Goal: Task Accomplishment & Management: Use online tool/utility

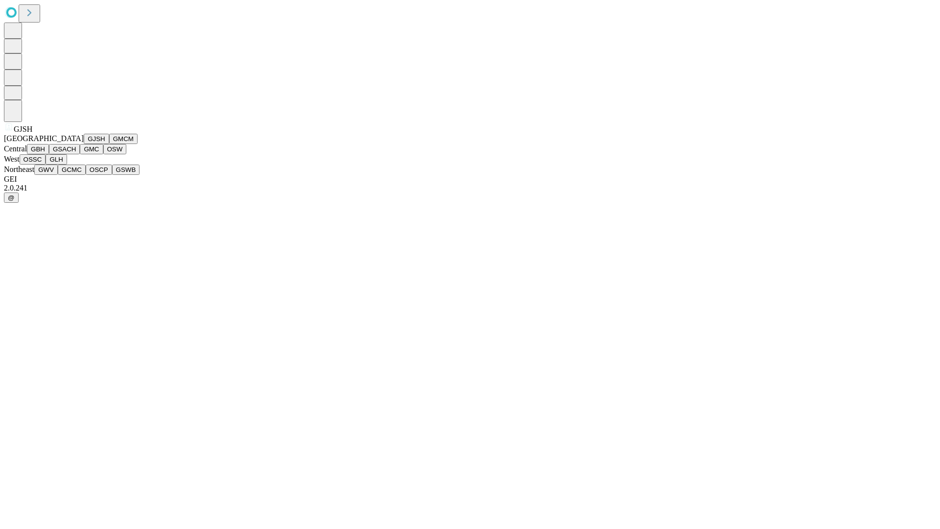
click at [84, 144] on button "GJSH" at bounding box center [96, 139] width 25 height 10
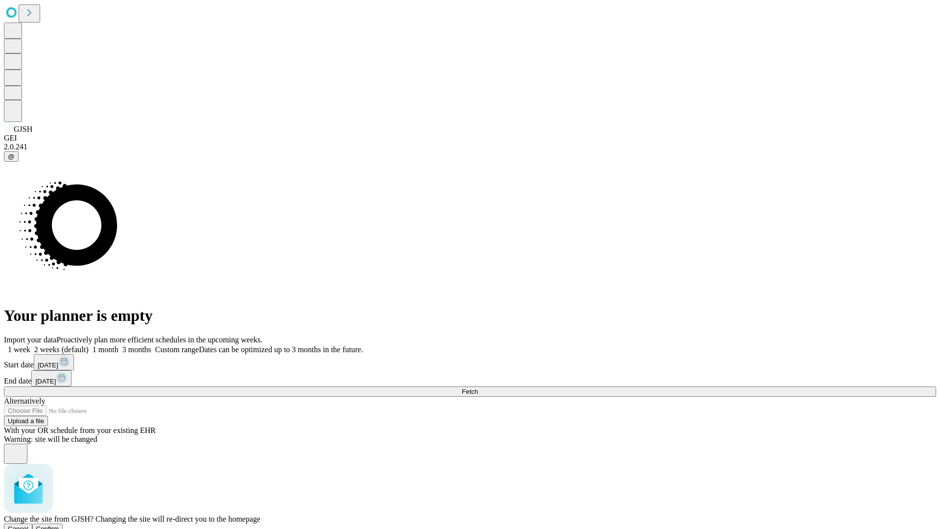
click at [59, 525] on span "Confirm" at bounding box center [47, 528] width 23 height 7
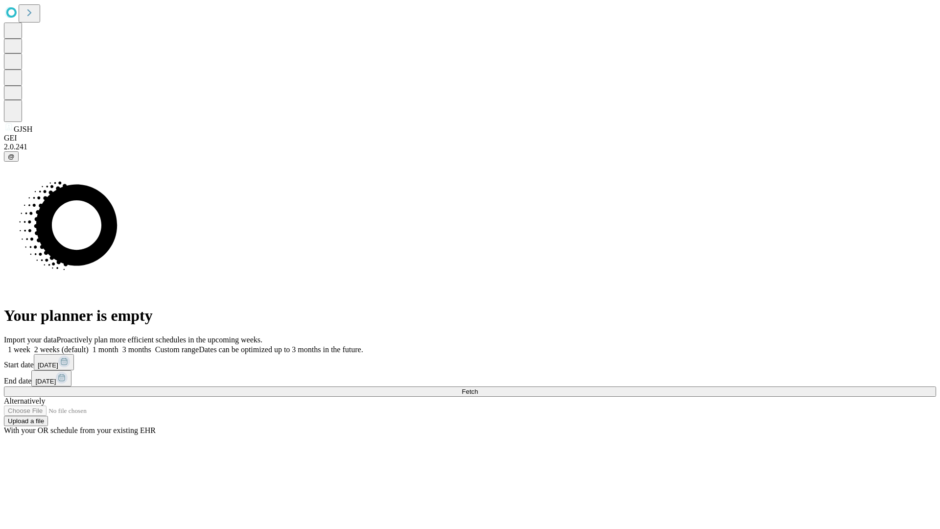
click at [30, 345] on label "1 week" at bounding box center [17, 349] width 26 height 8
click at [478, 388] on span "Fetch" at bounding box center [470, 391] width 16 height 7
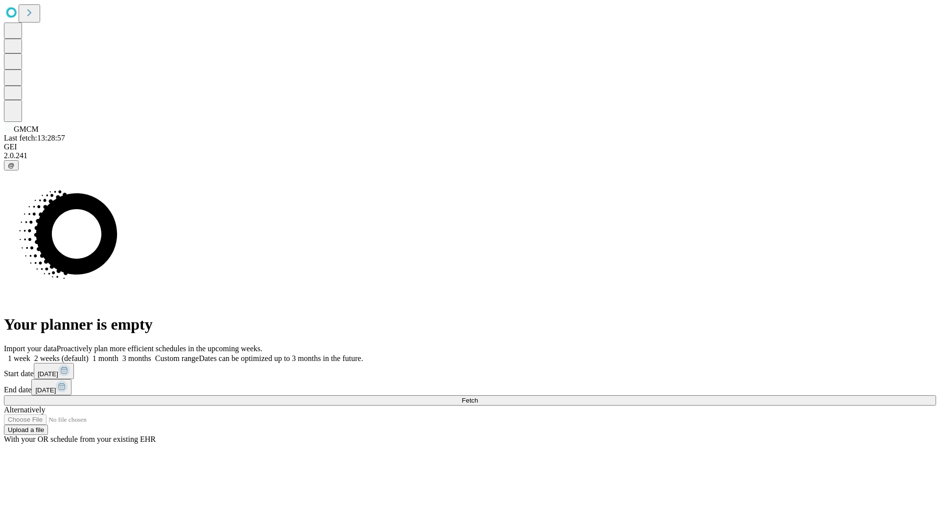
click at [478, 397] on span "Fetch" at bounding box center [470, 400] width 16 height 7
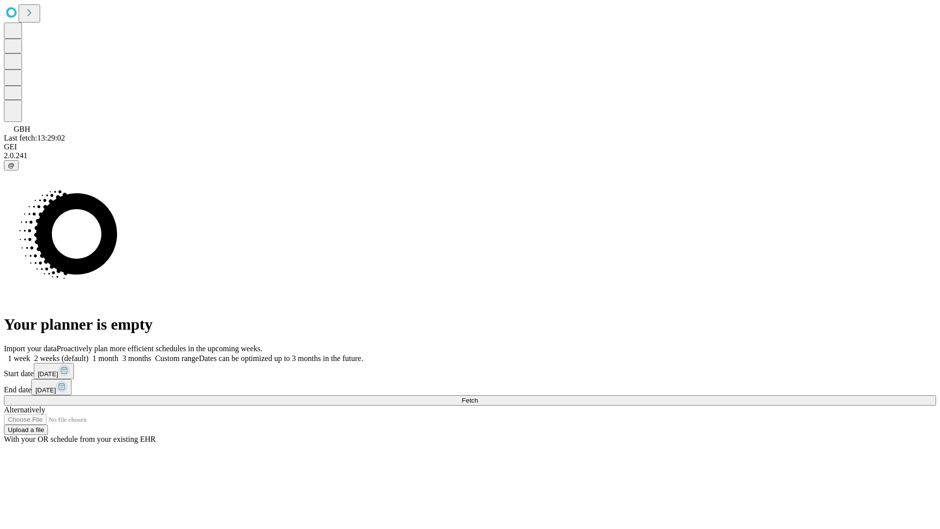
click at [30, 354] on label "1 week" at bounding box center [17, 358] width 26 height 8
click at [478, 397] on span "Fetch" at bounding box center [470, 400] width 16 height 7
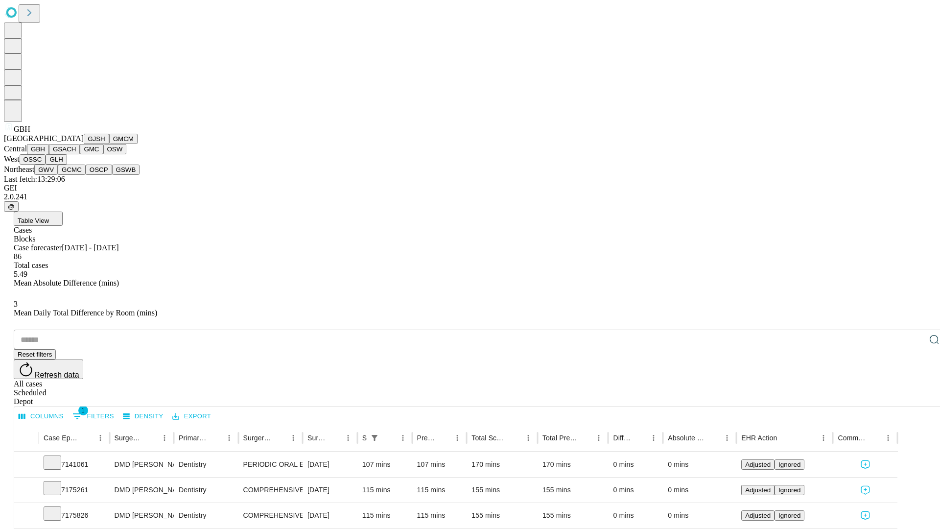
click at [76, 154] on button "GSACH" at bounding box center [64, 149] width 31 height 10
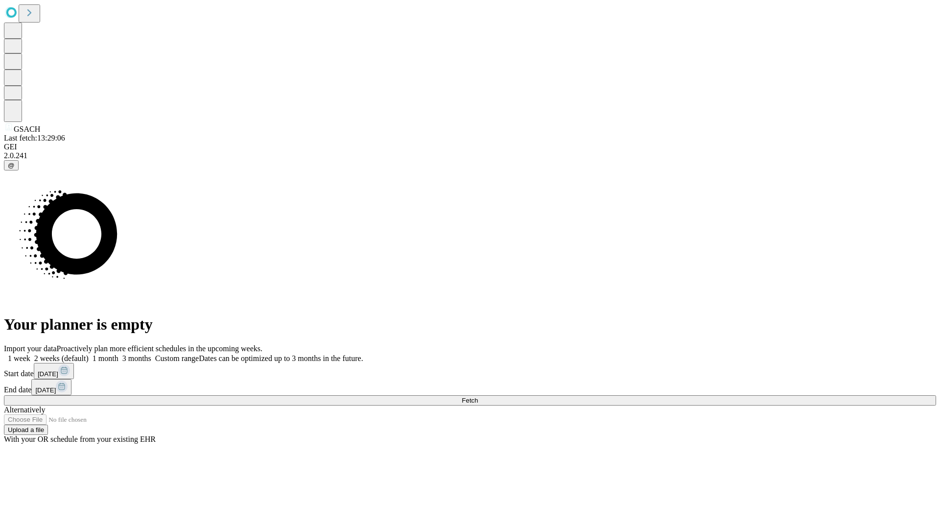
click at [30, 354] on label "1 week" at bounding box center [17, 358] width 26 height 8
click at [478, 397] on span "Fetch" at bounding box center [470, 400] width 16 height 7
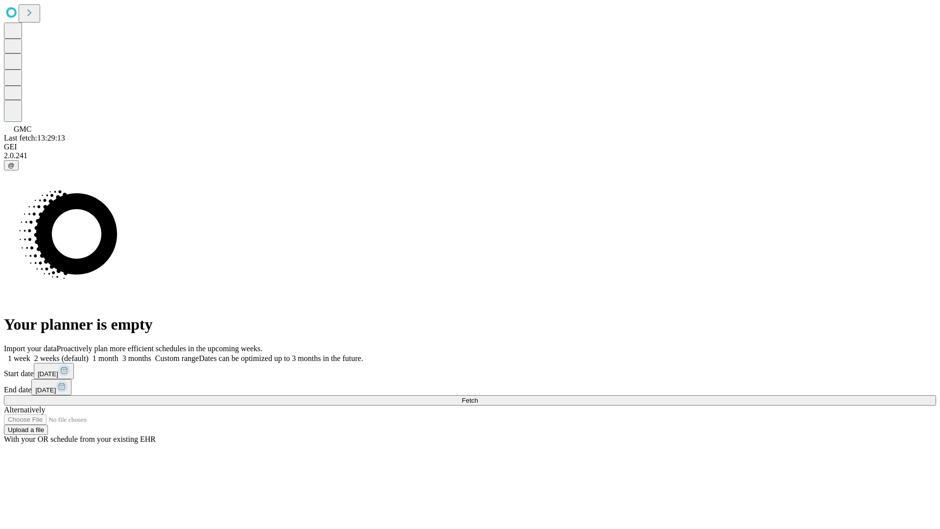
click at [30, 354] on label "1 week" at bounding box center [17, 358] width 26 height 8
click at [478, 397] on span "Fetch" at bounding box center [470, 400] width 16 height 7
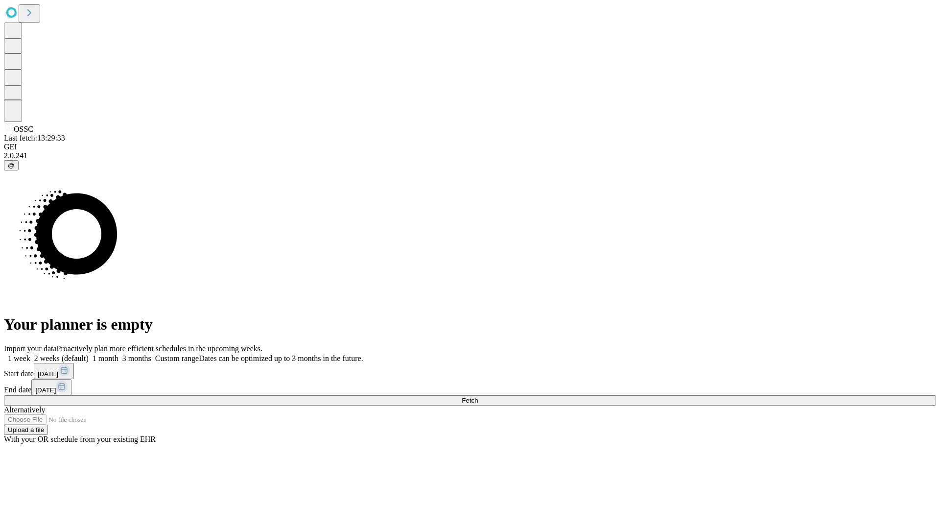
click at [30, 354] on label "1 week" at bounding box center [17, 358] width 26 height 8
click at [478, 397] on span "Fetch" at bounding box center [470, 400] width 16 height 7
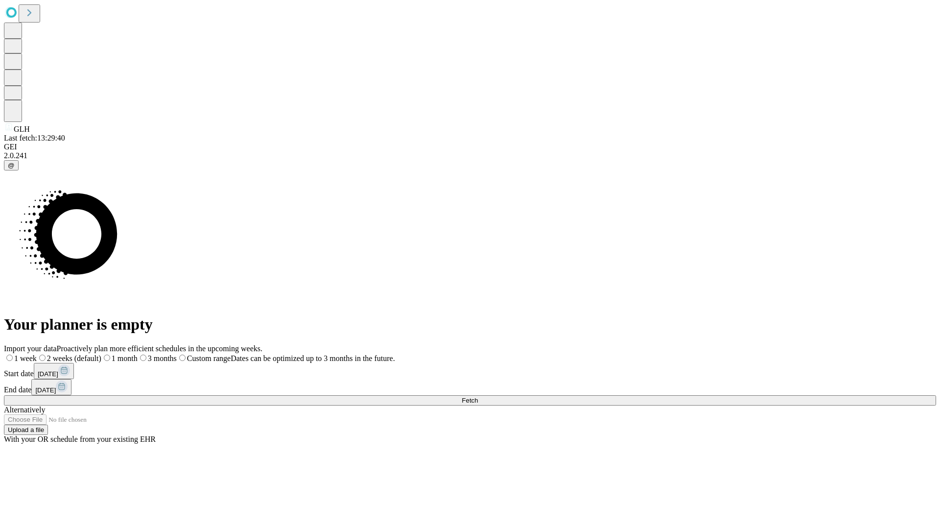
click at [37, 354] on label "1 week" at bounding box center [20, 358] width 33 height 8
click at [478, 397] on span "Fetch" at bounding box center [470, 400] width 16 height 7
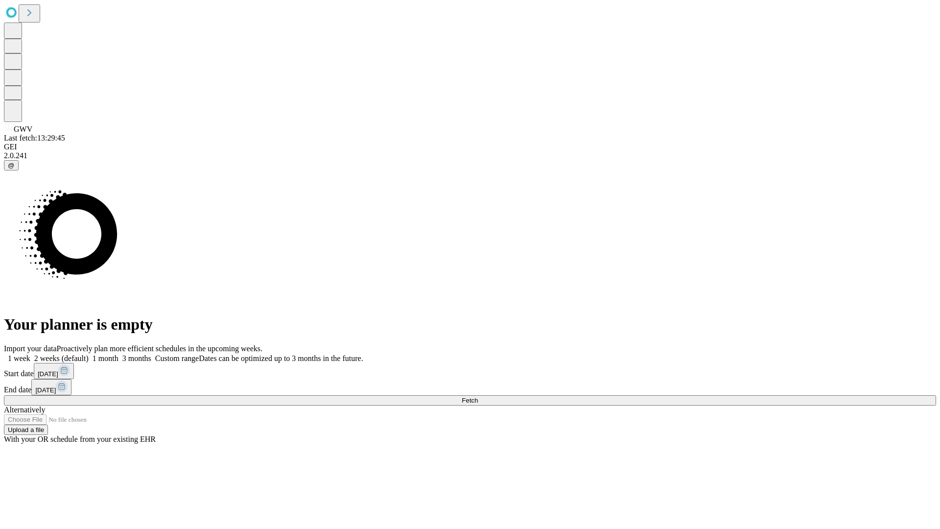
click at [30, 354] on label "1 week" at bounding box center [17, 358] width 26 height 8
click at [478, 397] on span "Fetch" at bounding box center [470, 400] width 16 height 7
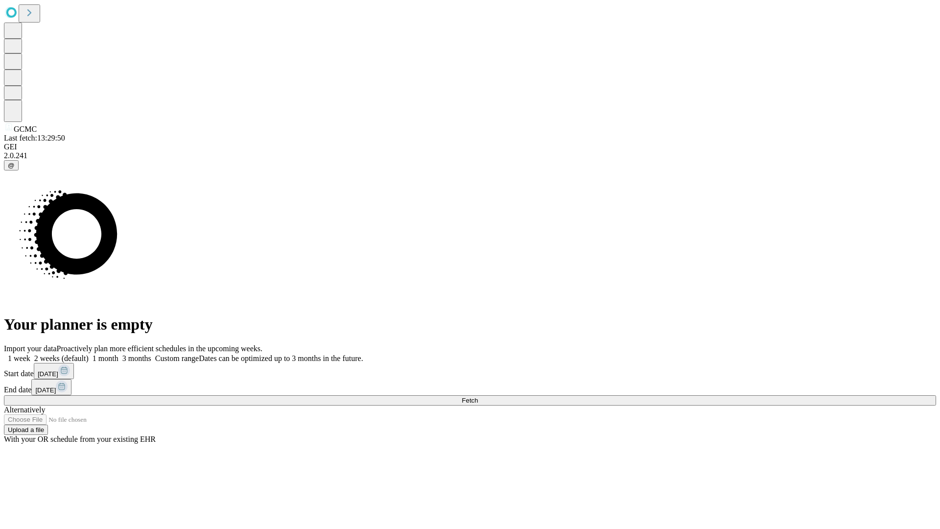
click at [30, 354] on label "1 week" at bounding box center [17, 358] width 26 height 8
click at [478, 397] on span "Fetch" at bounding box center [470, 400] width 16 height 7
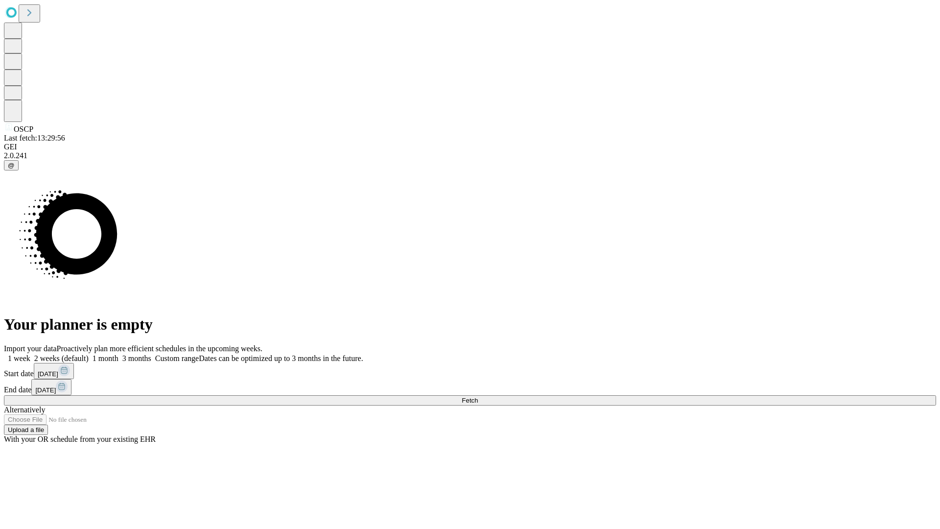
click at [30, 354] on label "1 week" at bounding box center [17, 358] width 26 height 8
click at [478, 397] on span "Fetch" at bounding box center [470, 400] width 16 height 7
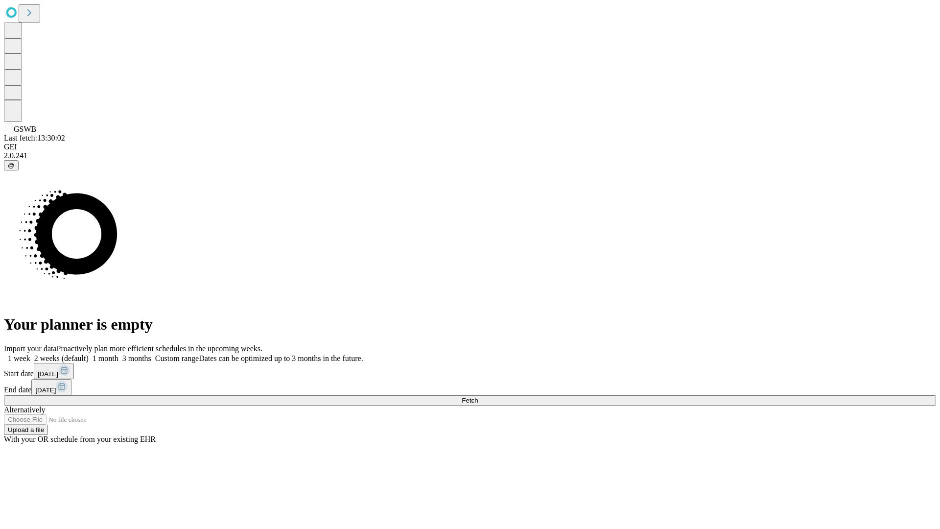
click at [30, 354] on label "1 week" at bounding box center [17, 358] width 26 height 8
click at [478, 397] on span "Fetch" at bounding box center [470, 400] width 16 height 7
